Goal: Find specific page/section: Find specific page/section

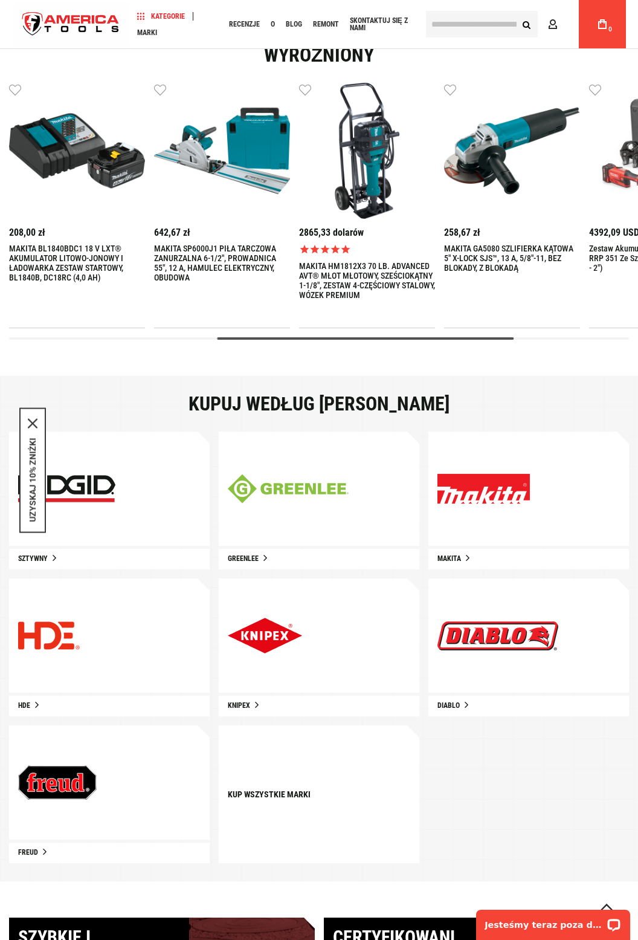
scroll to position [270, 0]
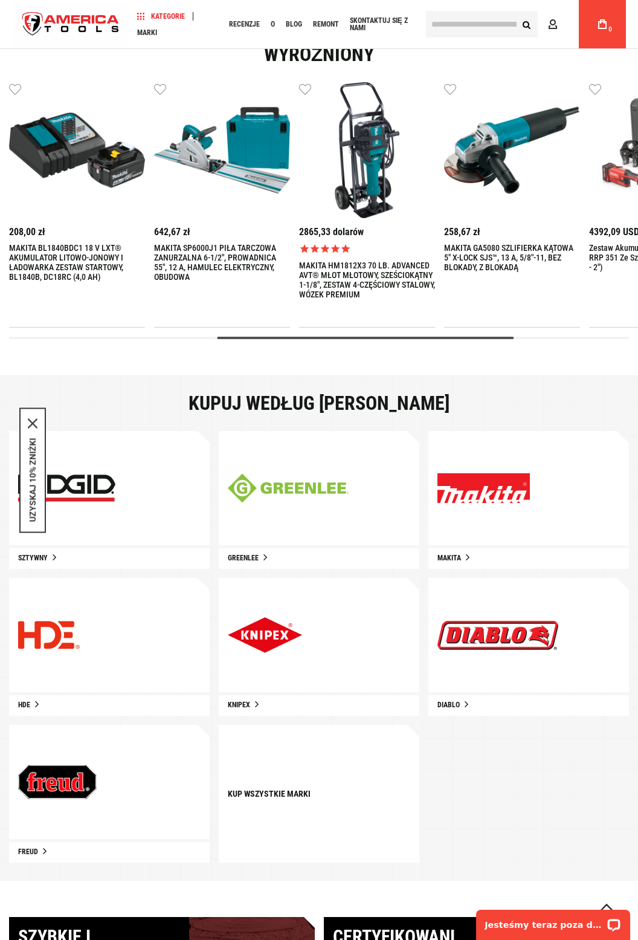
click at [315, 484] on img at bounding box center [288, 488] width 121 height 30
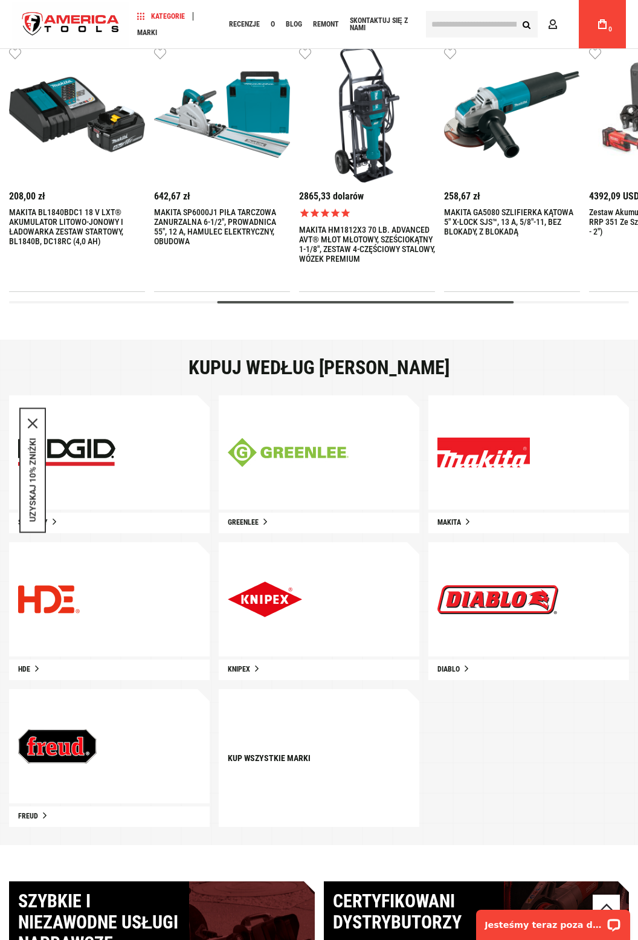
scroll to position [308, 0]
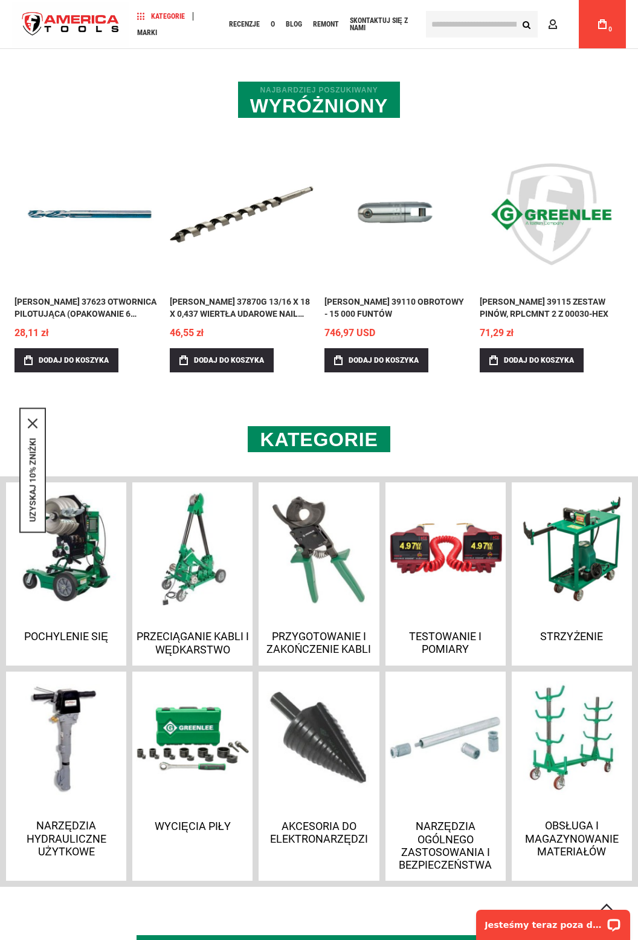
scroll to position [398, 0]
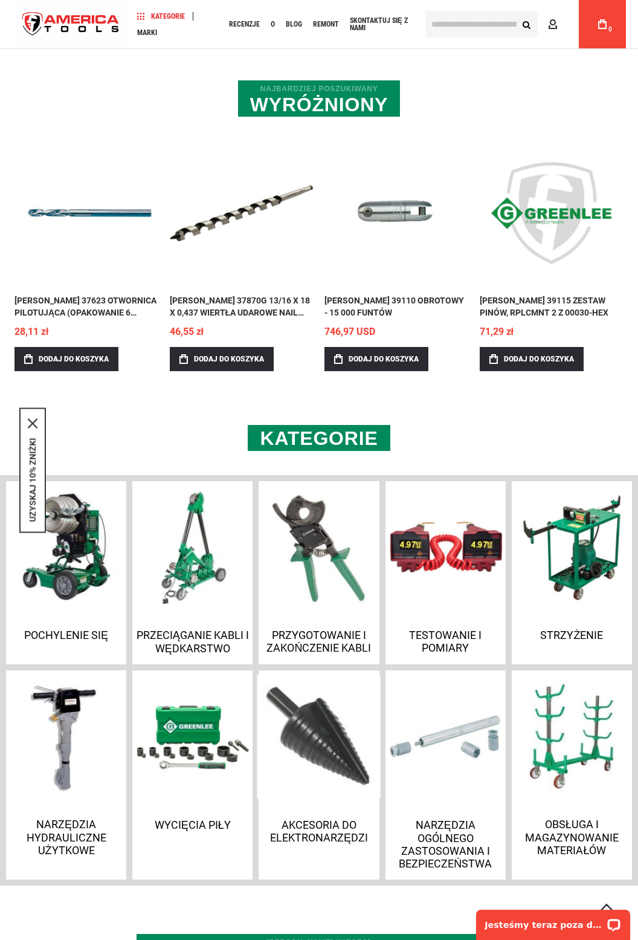
click at [323, 750] on img at bounding box center [319, 736] width 123 height 123
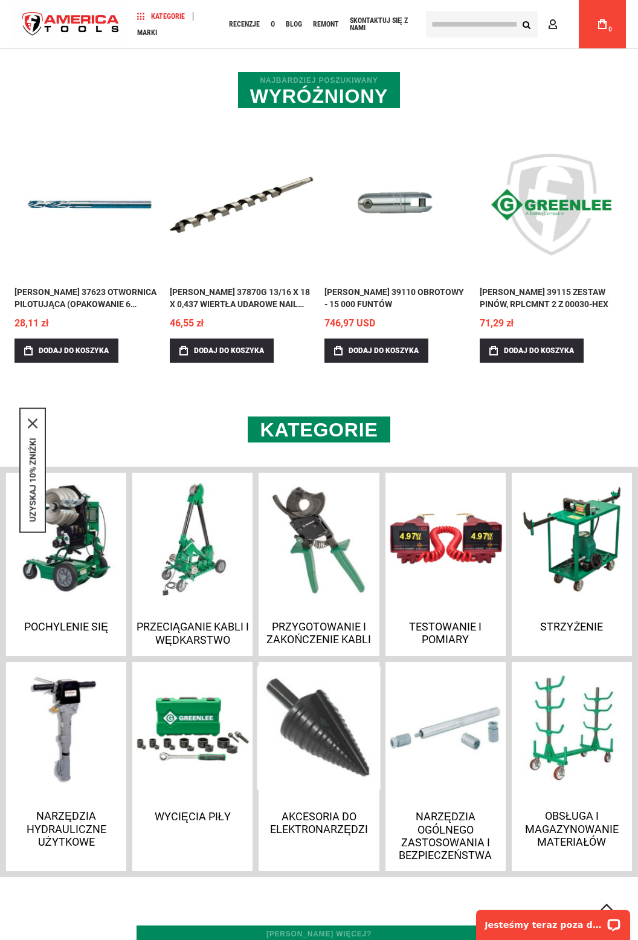
scroll to position [437, 0]
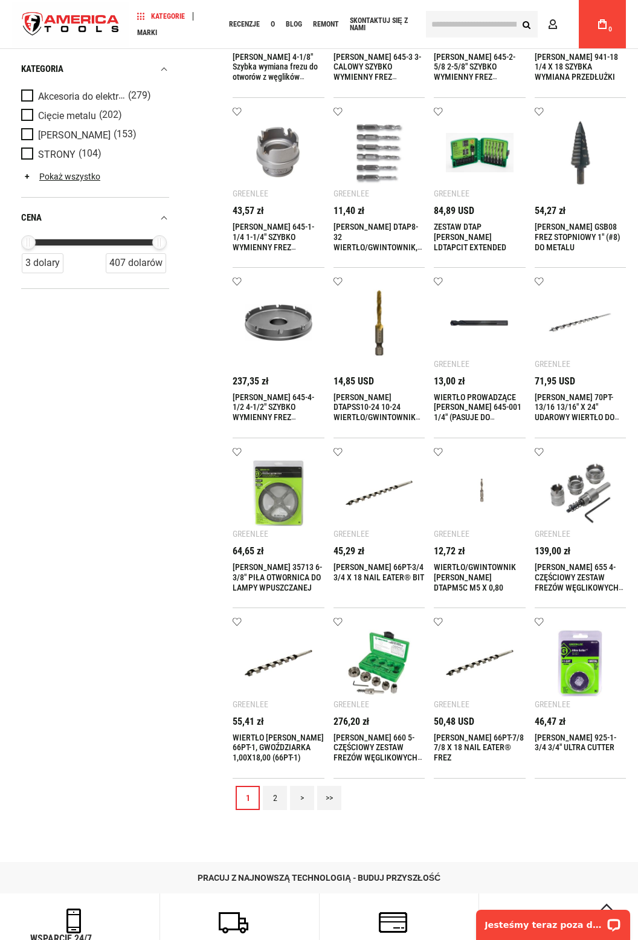
scroll to position [468, 0]
click at [281, 795] on link "2" at bounding box center [275, 797] width 24 height 24
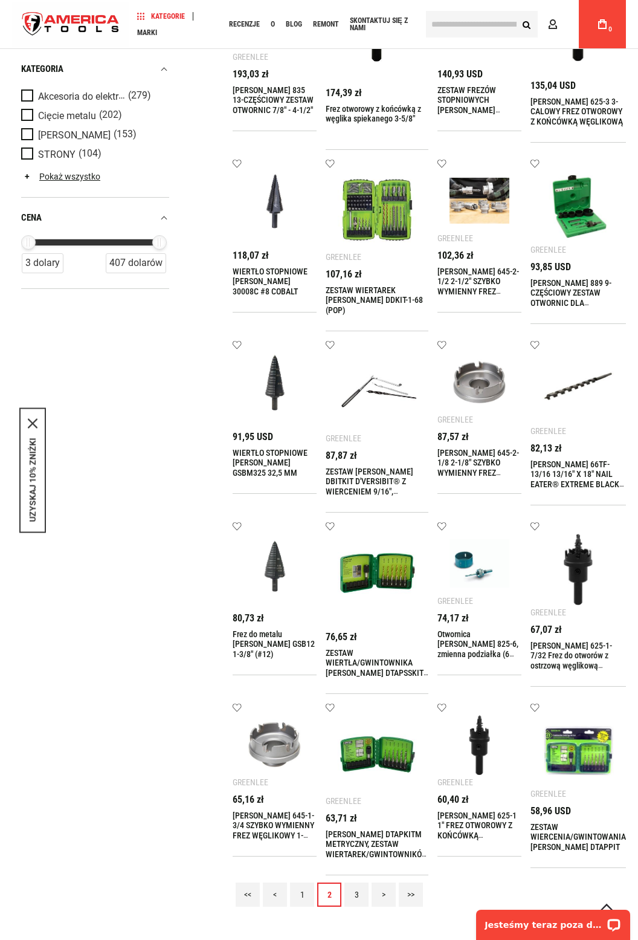
scroll to position [444, 0]
